Goal: Find specific page/section: Locate a particular part of the current website

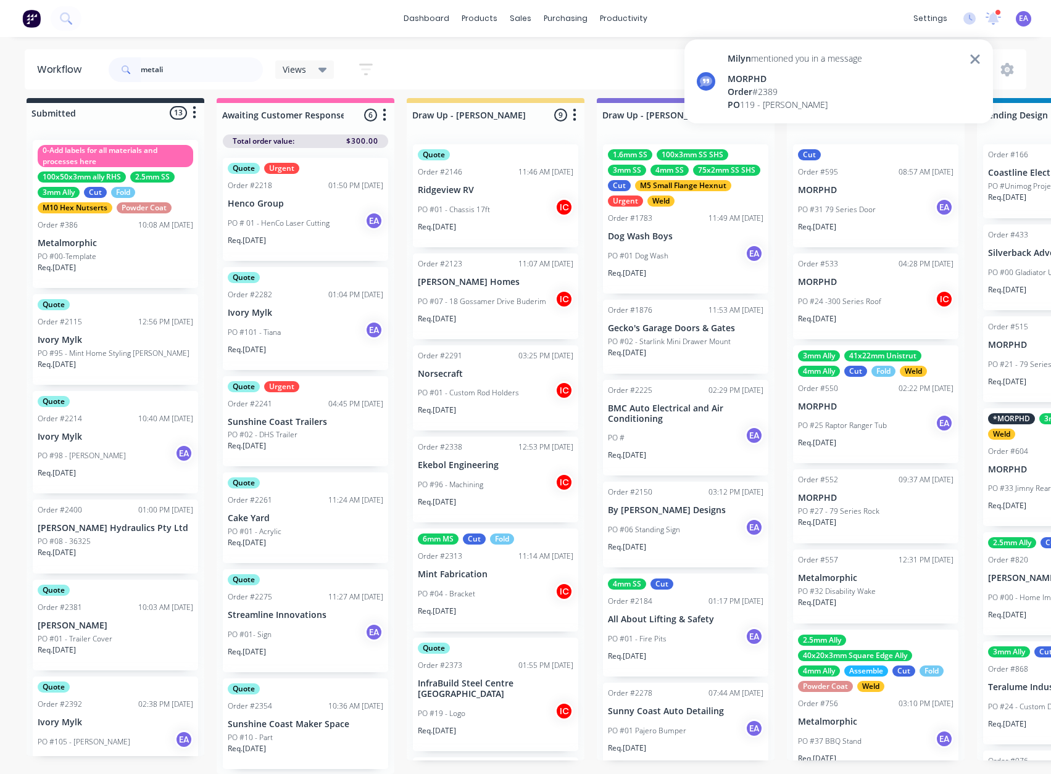
scroll to position [453, 0]
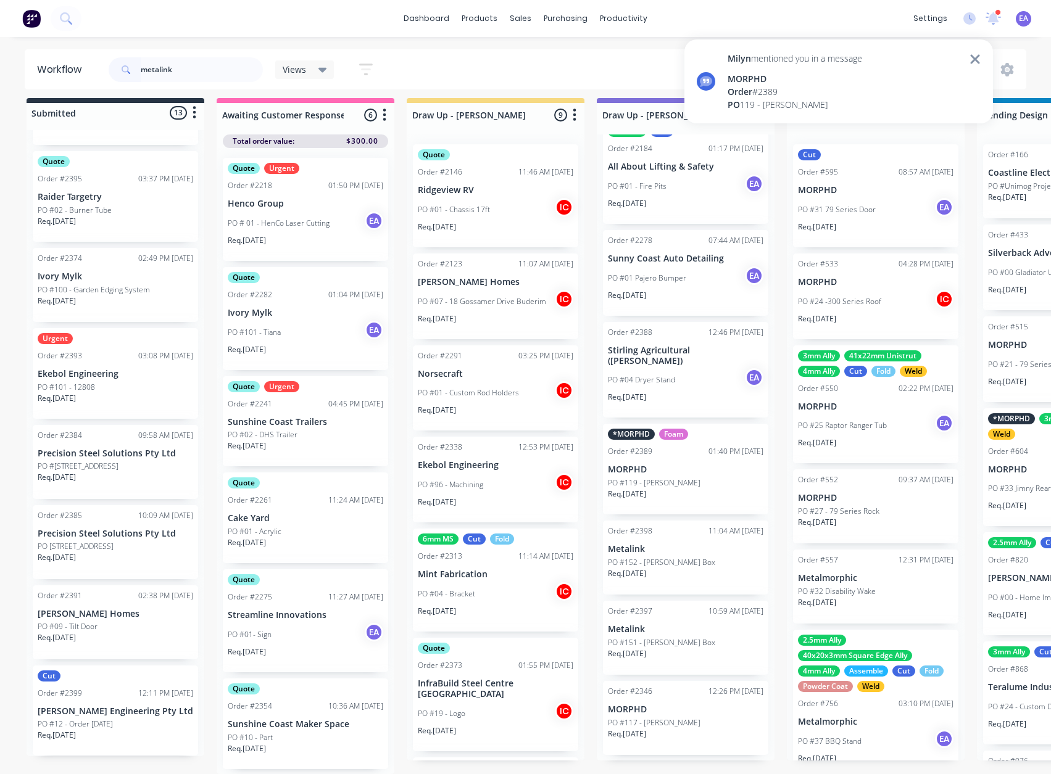
type input "metalink"
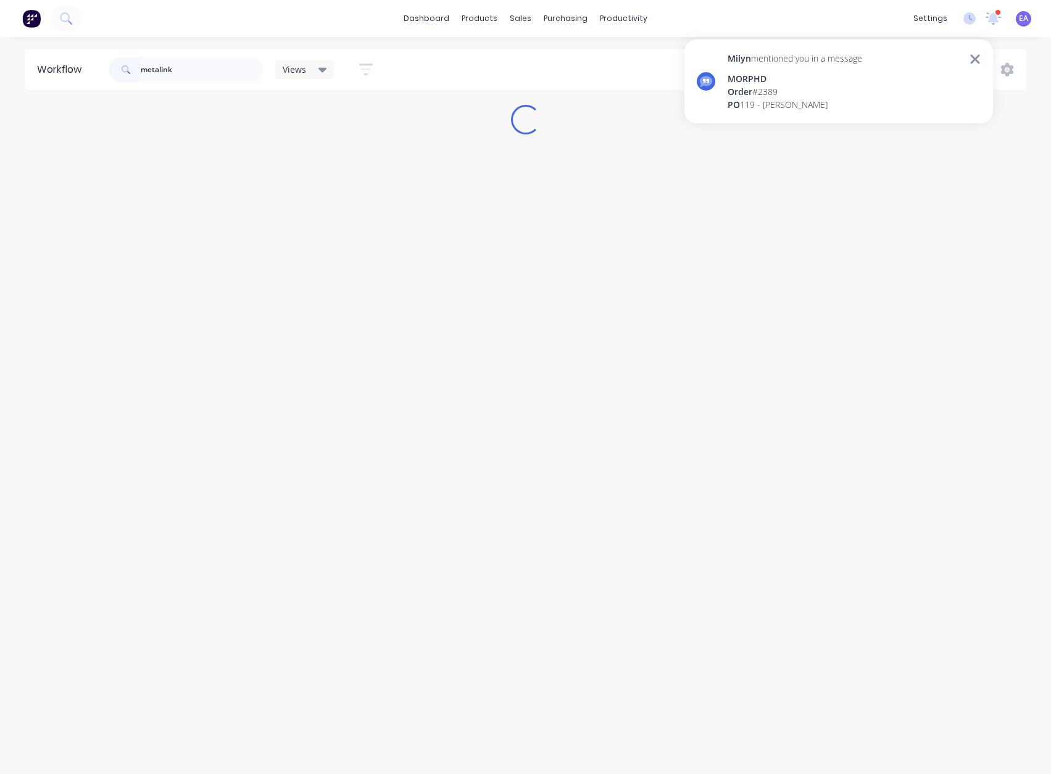
scroll to position [0, 0]
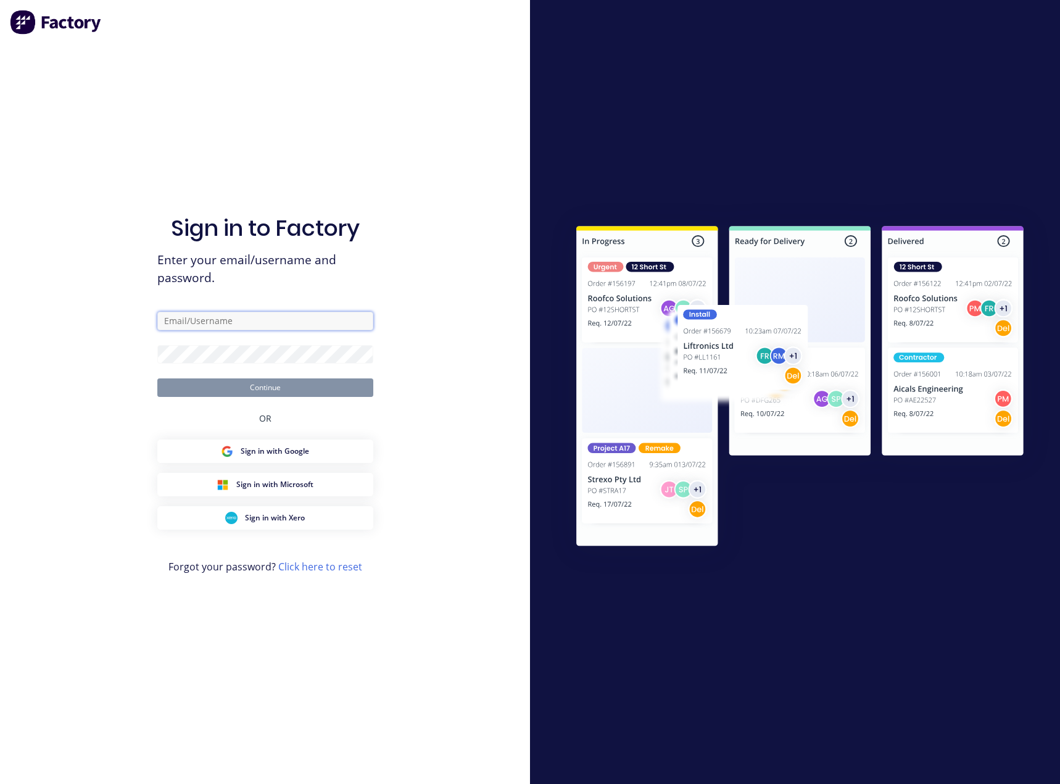
type input "[EMAIL_ADDRESS][DOMAIN_NAME]"
click at [278, 384] on button "Continue" at bounding box center [265, 387] width 216 height 19
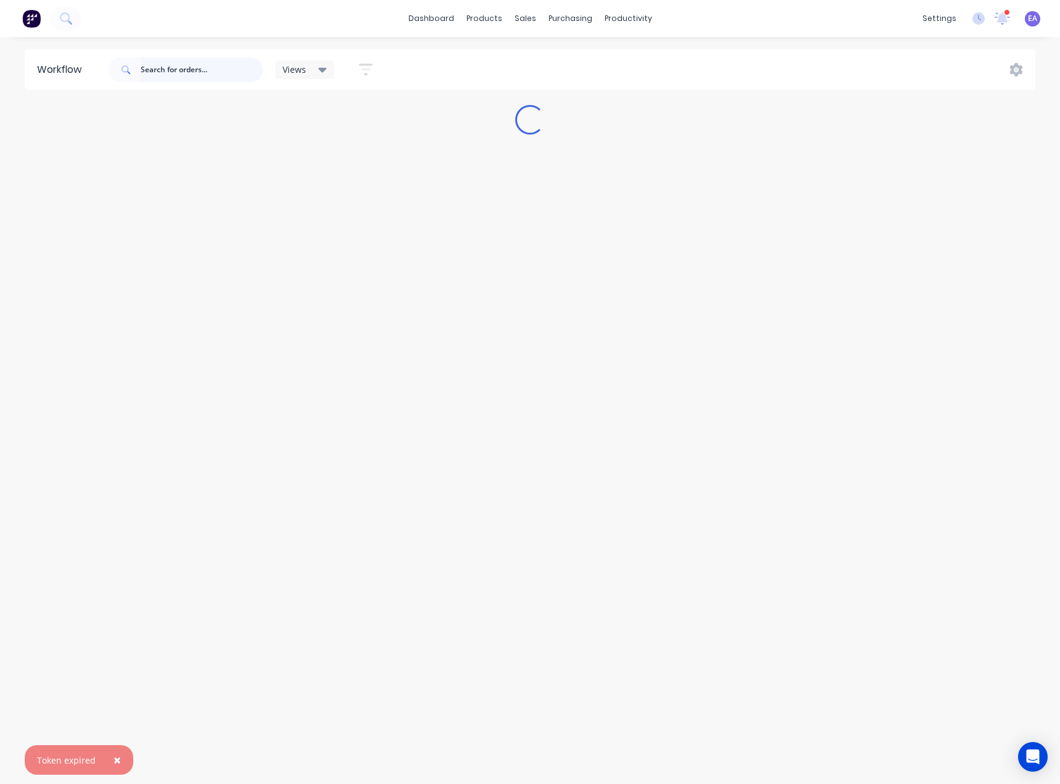
click at [165, 70] on input "text" at bounding box center [202, 69] width 122 height 25
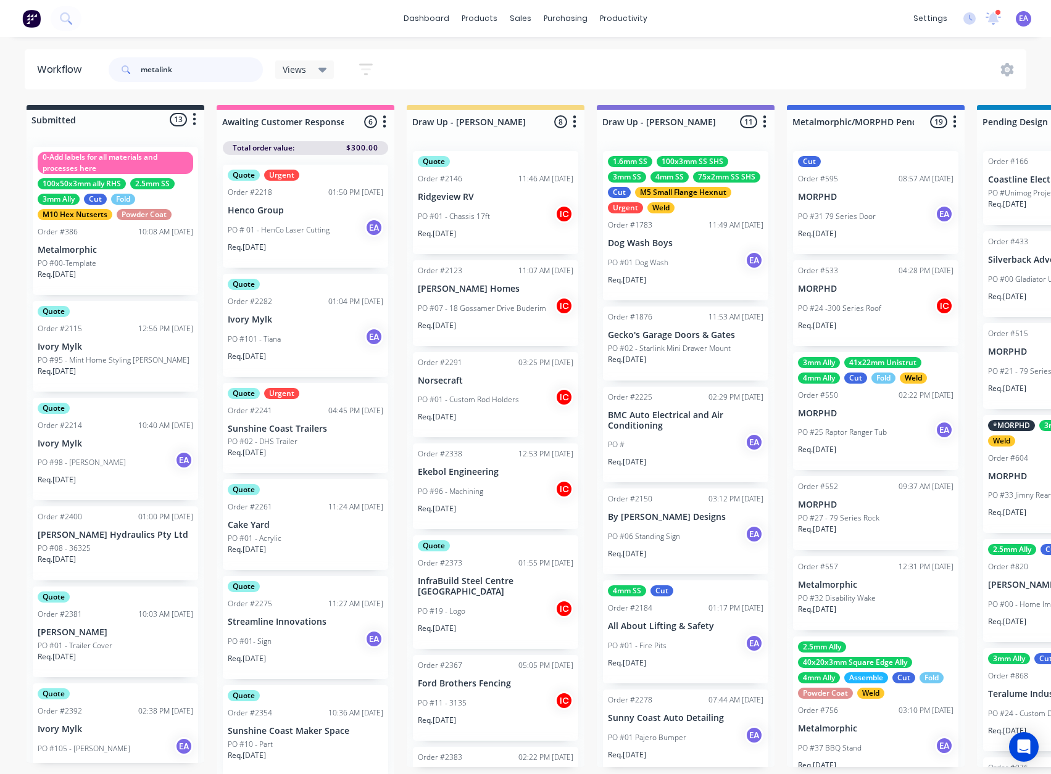
type input "metalink"
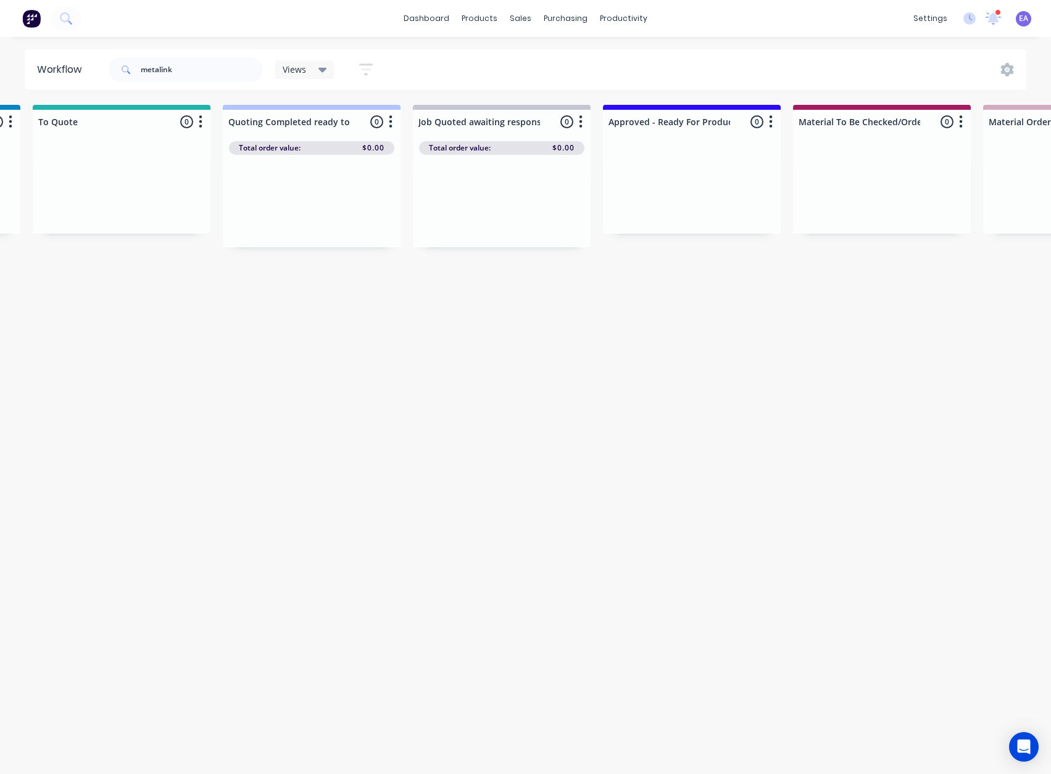
scroll to position [2, 4095]
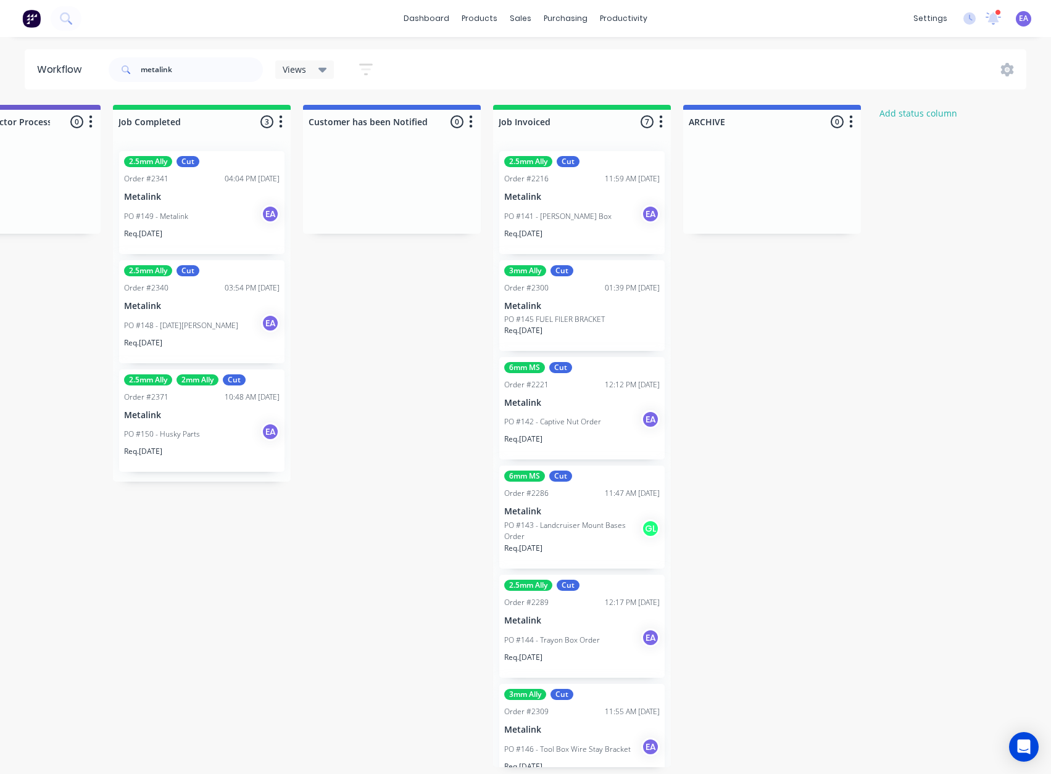
drag, startPoint x: 664, startPoint y: 394, endPoint x: 948, endPoint y: 430, distance: 286.1
click at [223, 320] on div "PO #148 - [DATE][PERSON_NAME] EA" at bounding box center [201, 325] width 155 height 23
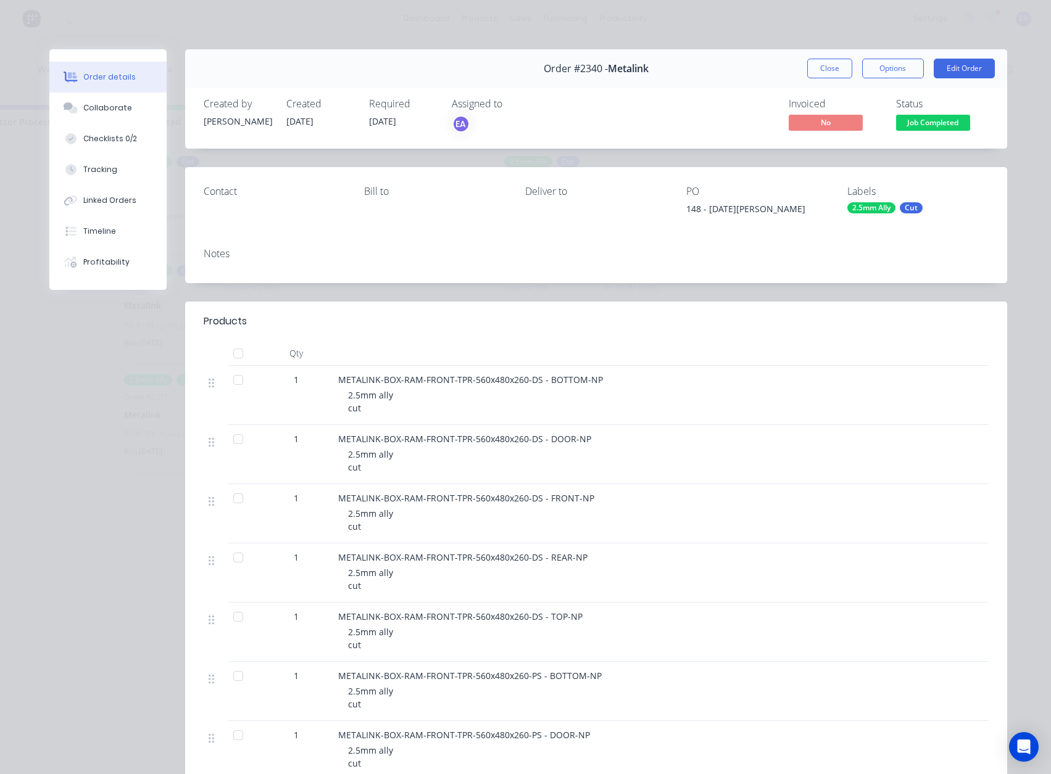
scroll to position [0, 4095]
click at [826, 69] on button "Close" at bounding box center [829, 69] width 45 height 20
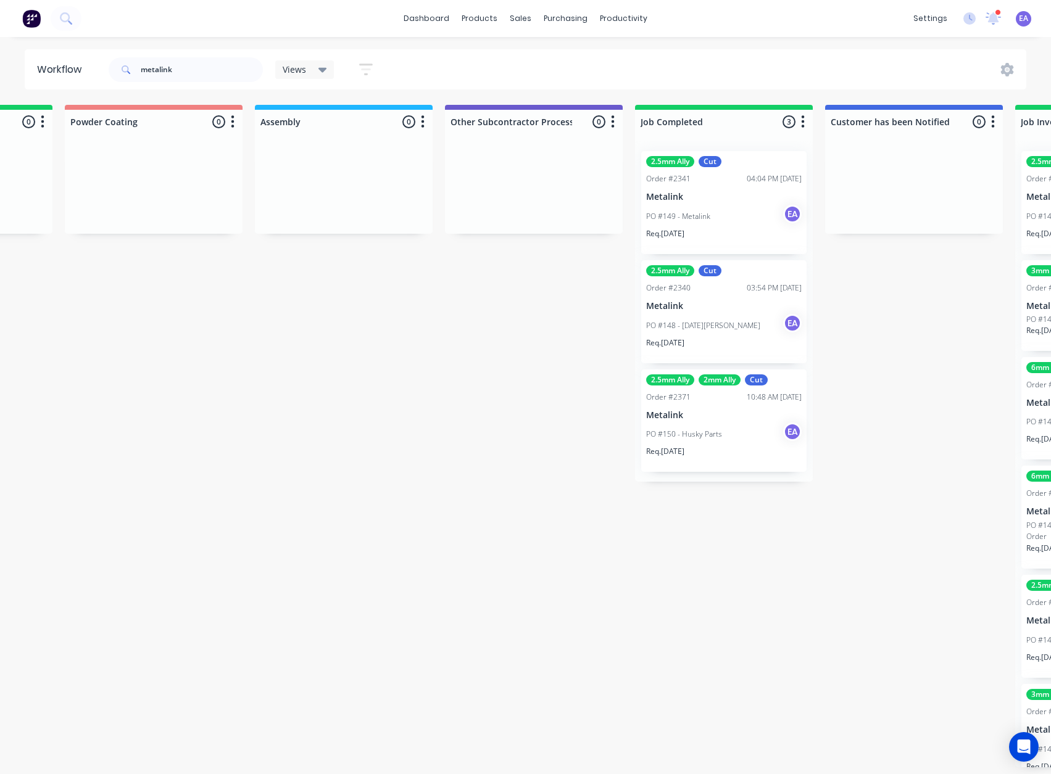
drag, startPoint x: 378, startPoint y: 450, endPoint x: 338, endPoint y: 462, distance: 41.8
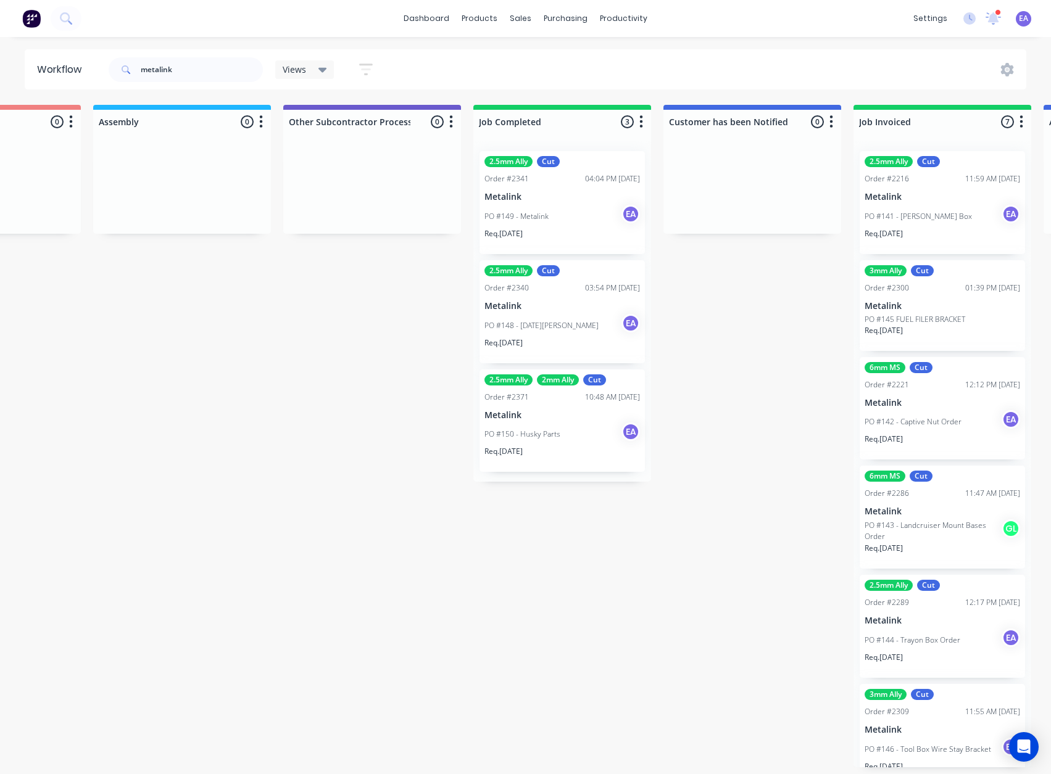
scroll to position [2, 3840]
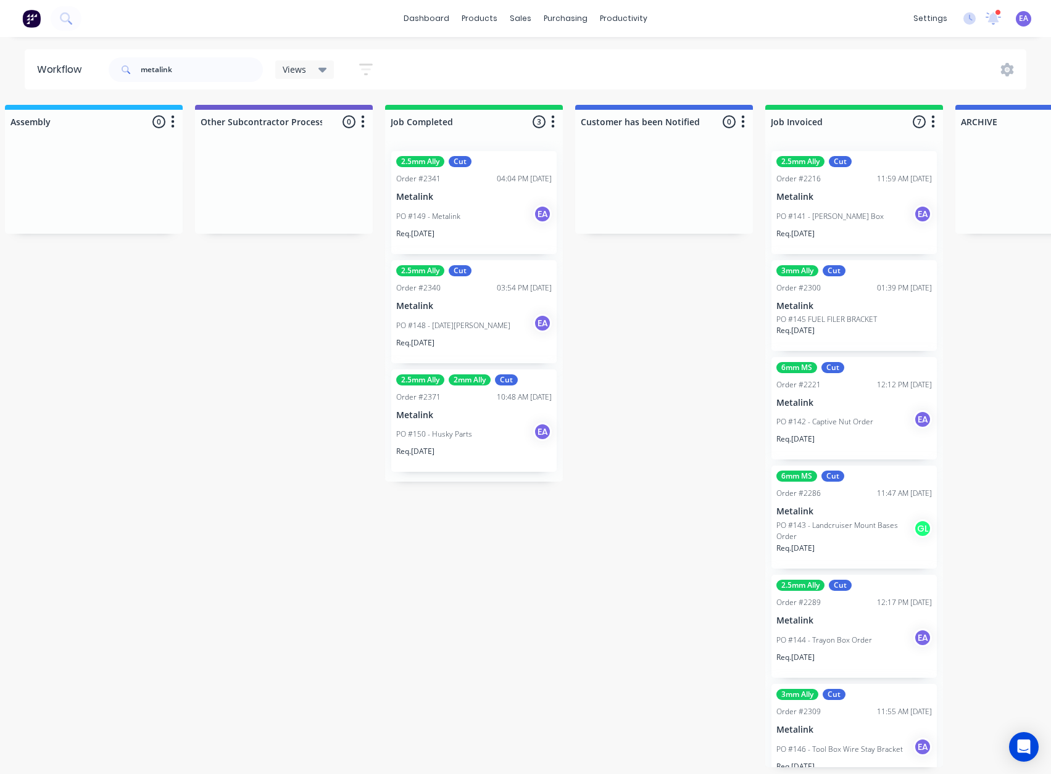
drag, startPoint x: 508, startPoint y: 480, endPoint x: 623, endPoint y: 388, distance: 146.6
